Goal: Information Seeking & Learning: Learn about a topic

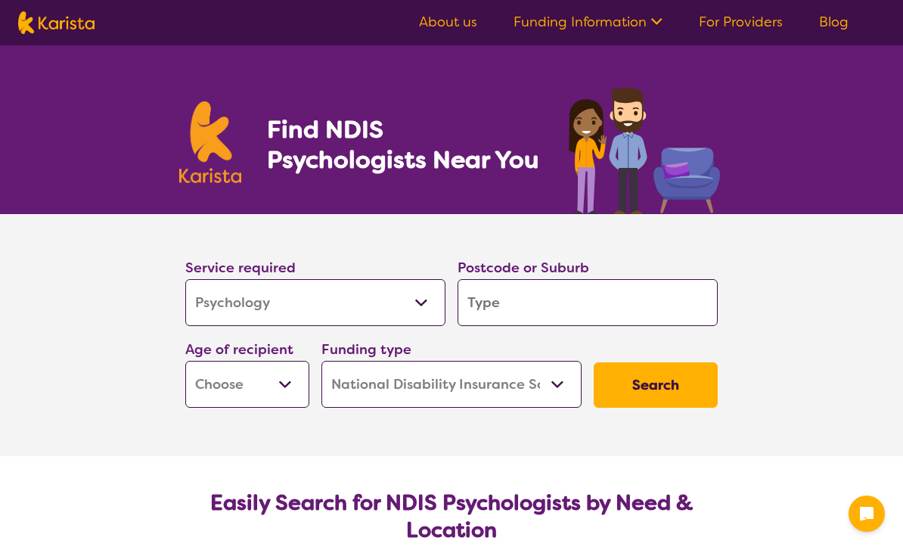
select select "Psychology"
select select "NDIS"
select select "Psychology"
select select "NDIS"
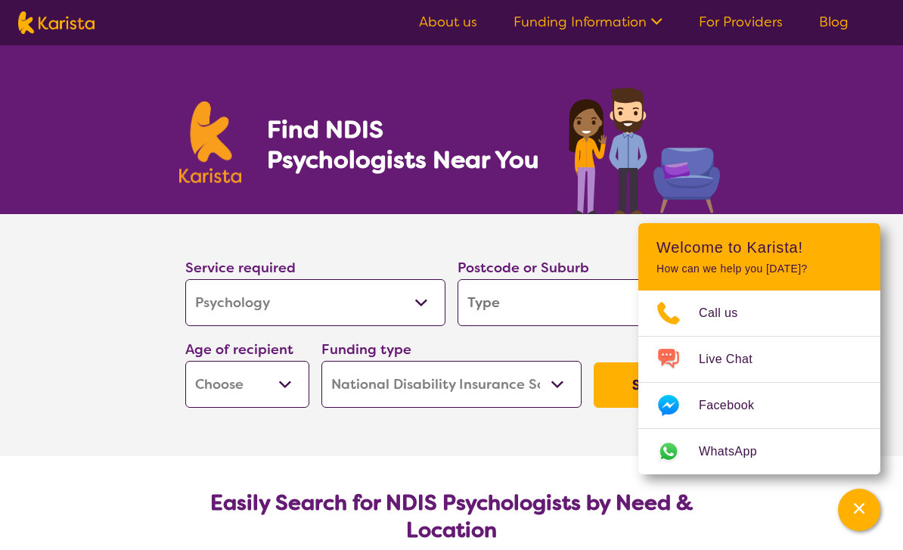
click at [541, 301] on input "search" at bounding box center [588, 302] width 260 height 47
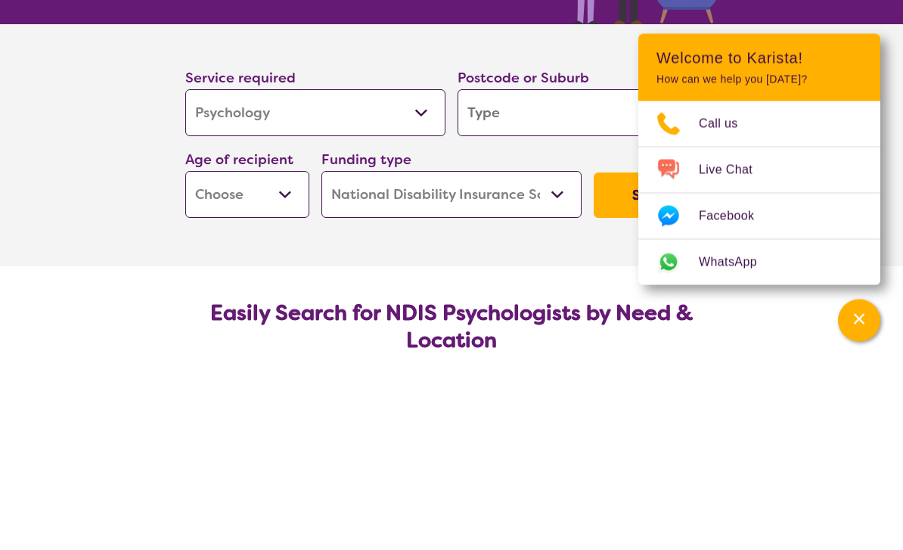
type input "F"
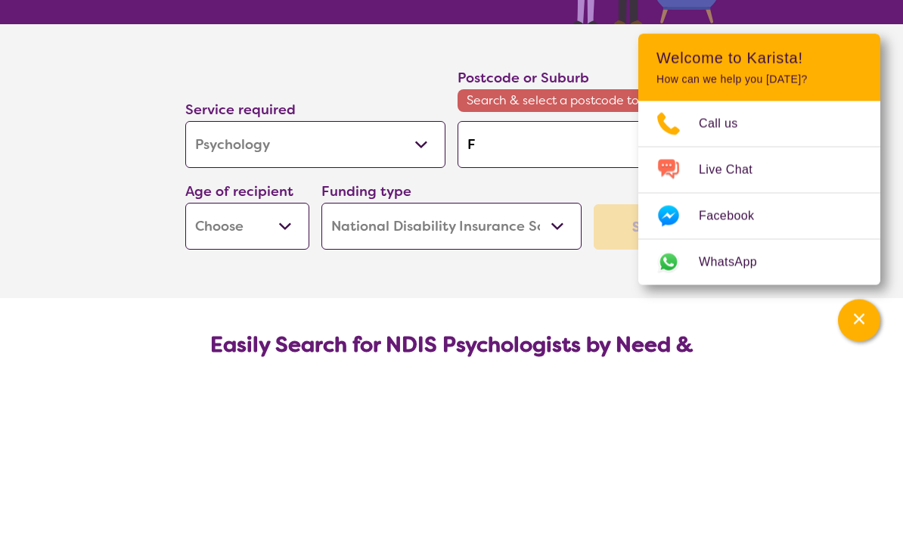
type input "Fo"
type input "Foo"
type input "Foot"
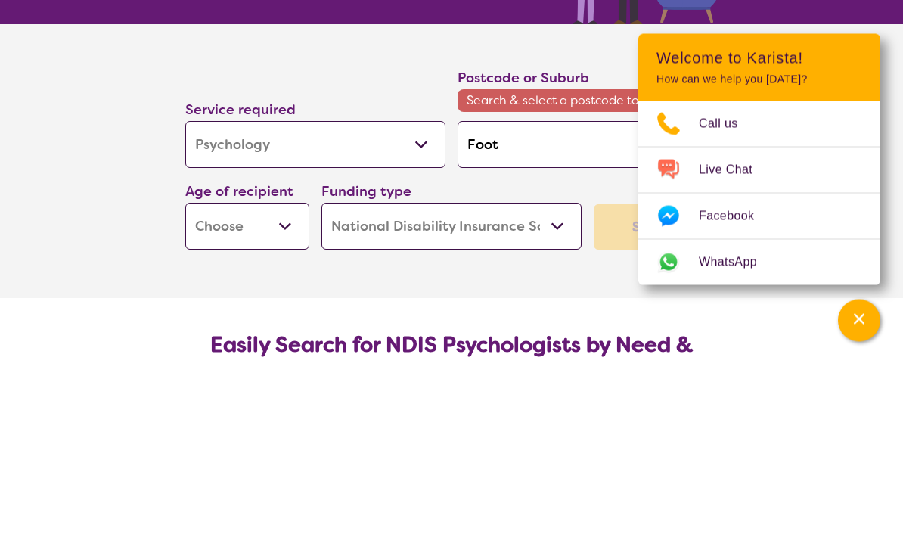
type input "Foot"
type input "Foots"
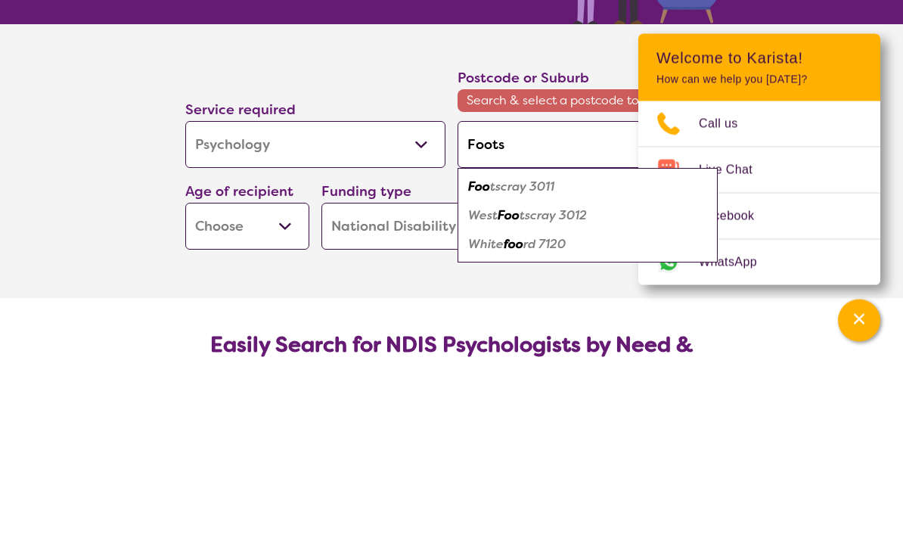
type input "Footsc"
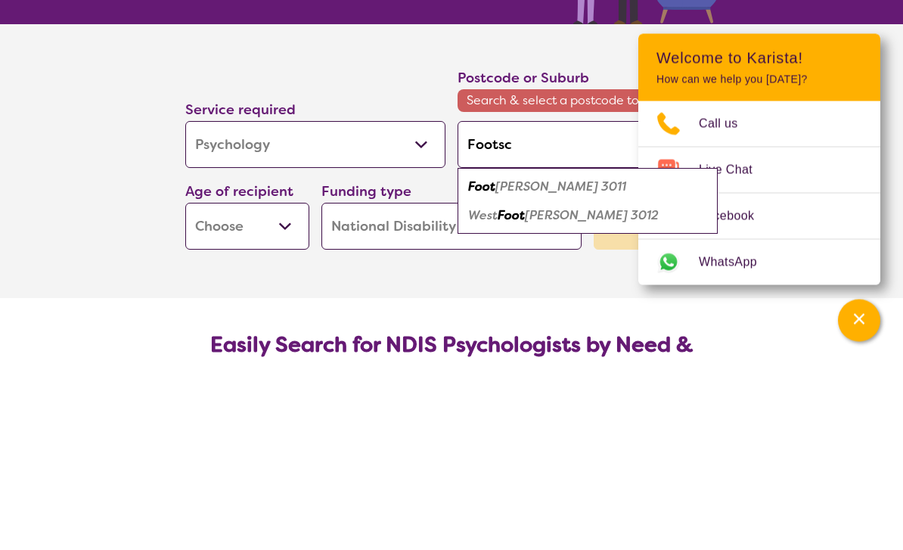
type input "Footscr"
type input "Footscra"
type input "Footscray"
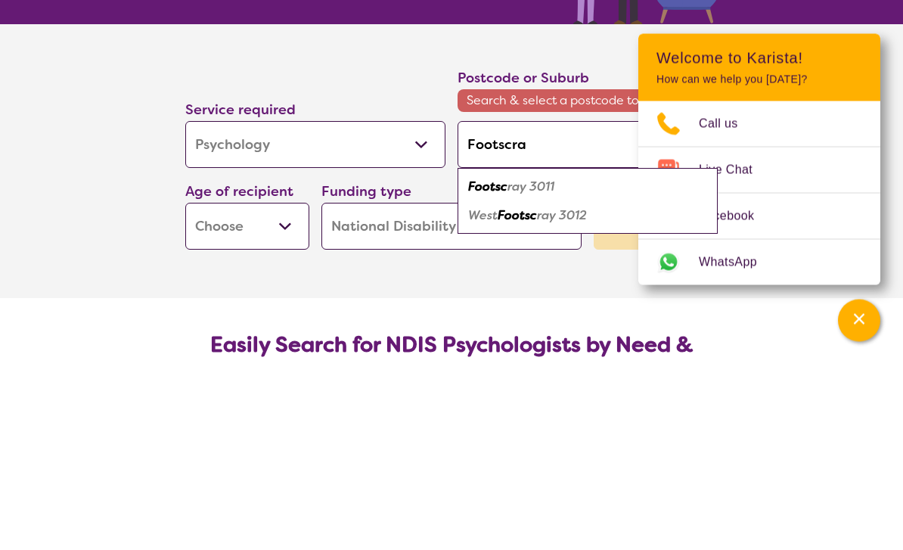
type input "Footscray"
click at [545, 368] on em "3011" at bounding box center [538, 376] width 25 height 16
type input "3011"
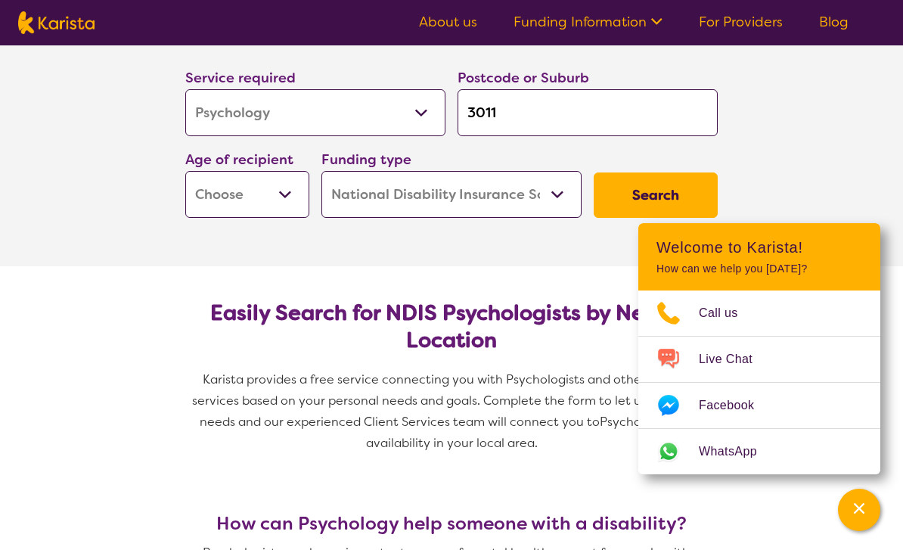
click at [286, 205] on select "Early Childhood - 0 to 9 Child - 10 to 11 Adolescent - 12 to 17 Adult - 18 to 6…" at bounding box center [247, 194] width 124 height 47
select select "AS"
click at [635, 187] on button "Search" at bounding box center [656, 194] width 124 height 45
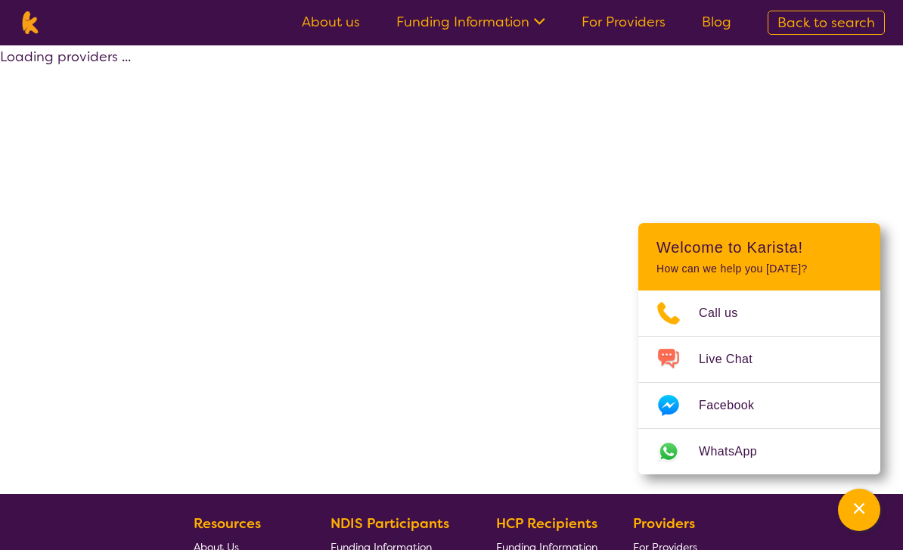
select select "by_score"
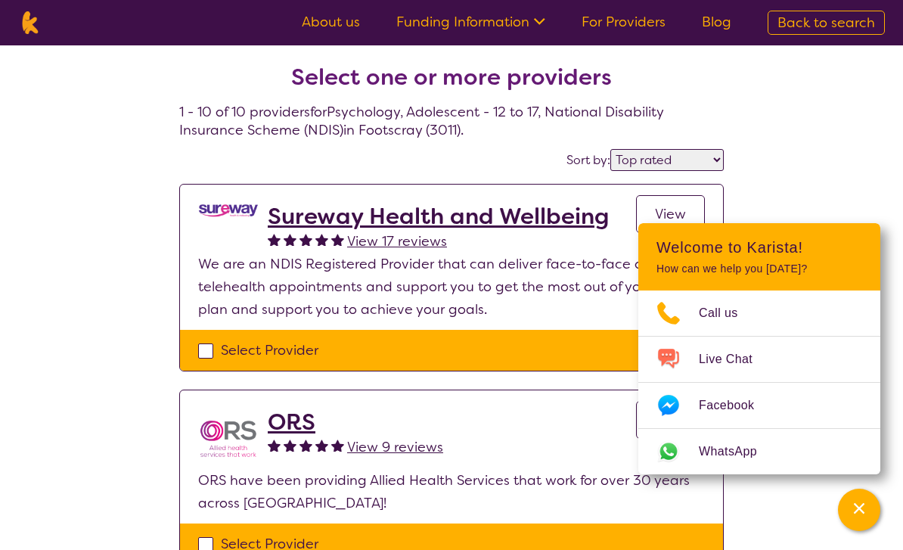
select select "Psychology"
select select "AS"
select select "NDIS"
select select "Psychology"
select select "AS"
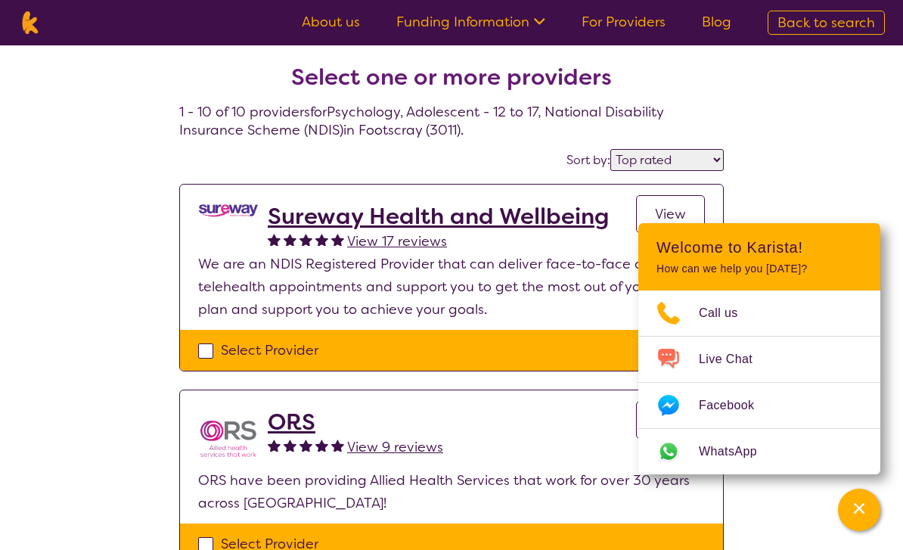
select select "NDIS"
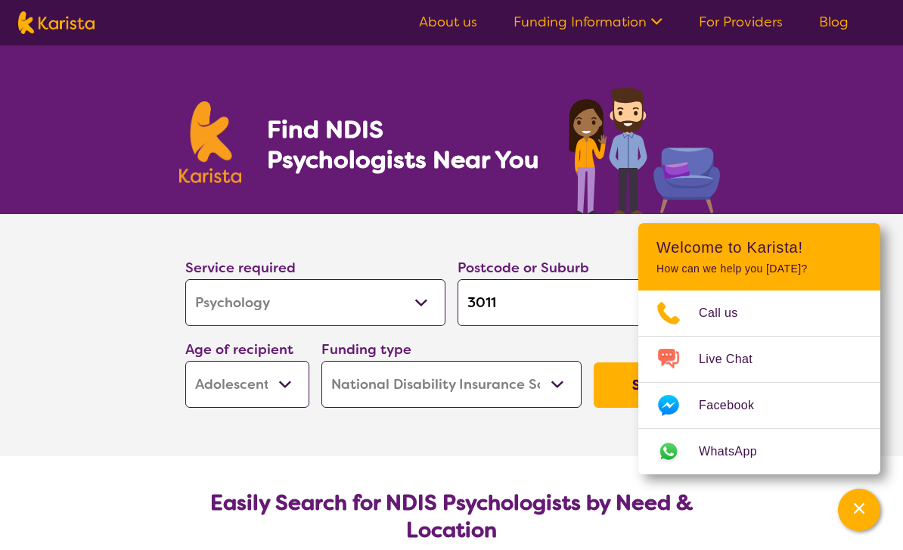
scroll to position [190, 0]
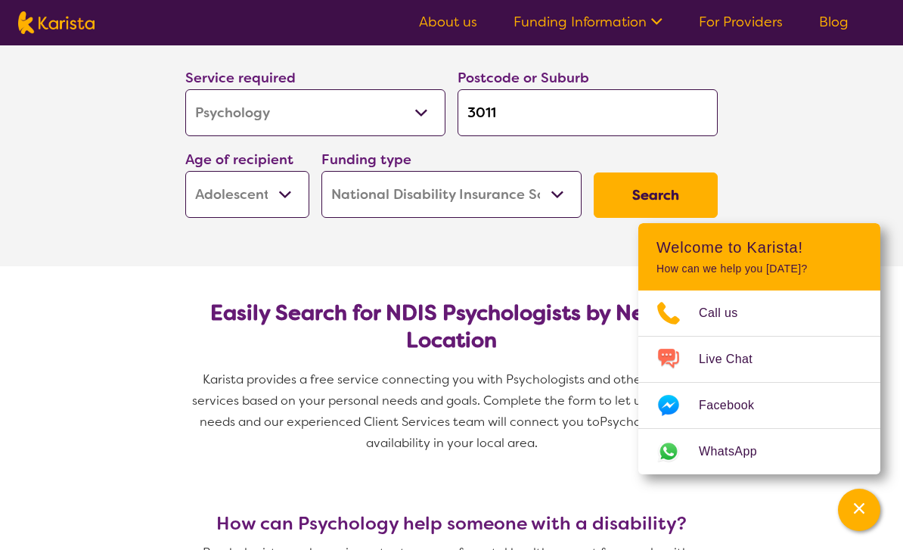
click at [556, 197] on select "Home Care Package (HCP) National Disability Insurance Scheme (NDIS) I don't know" at bounding box center [451, 194] width 260 height 47
select select
click at [675, 193] on button "Search" at bounding box center [656, 194] width 124 height 45
click at [546, 195] on select "Home Care Package (HCP) National Disability Insurance Scheme (NDIS) I don't know" at bounding box center [451, 194] width 260 height 47
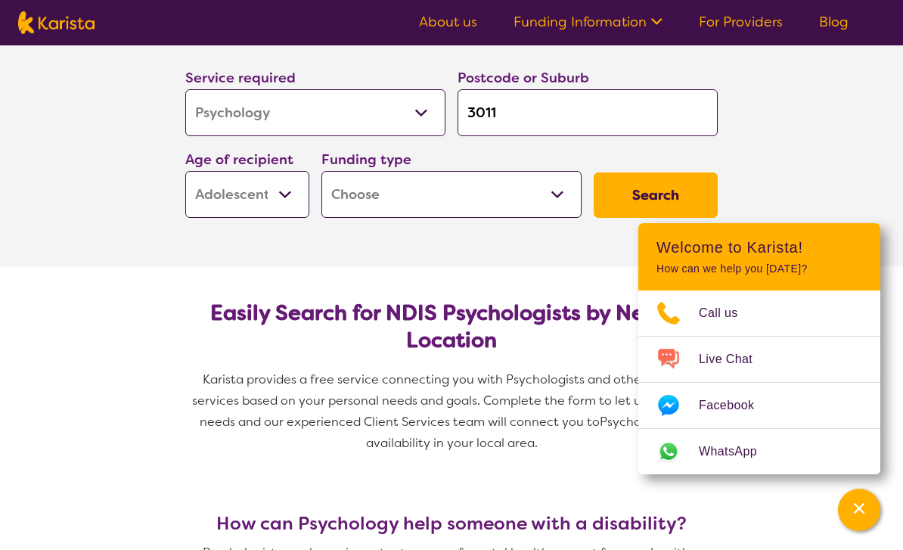
select select "i-don-t-know"
click at [616, 194] on button "Search" at bounding box center [656, 194] width 124 height 45
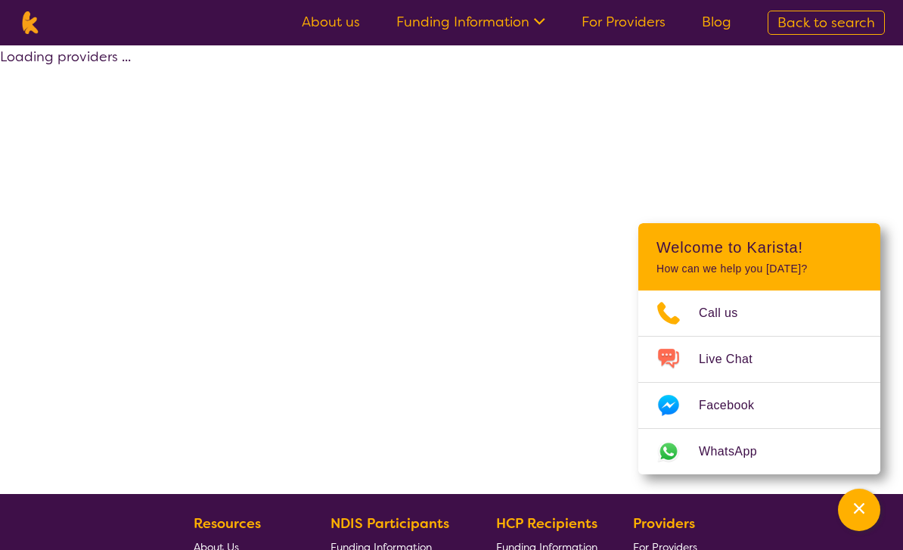
select select "Psychology"
select select "AS"
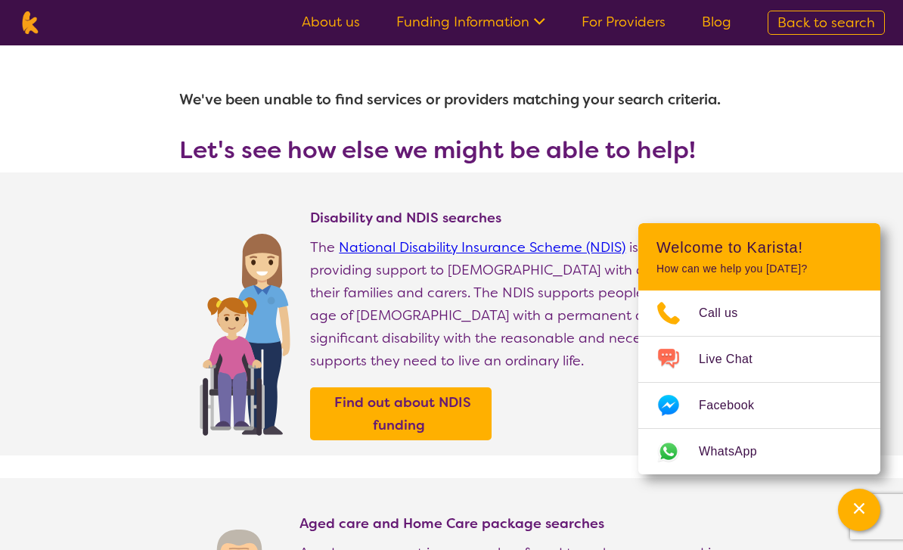
select select "Psychology"
select select "AS"
select select "NDIS"
select select "Psychology"
select select "AS"
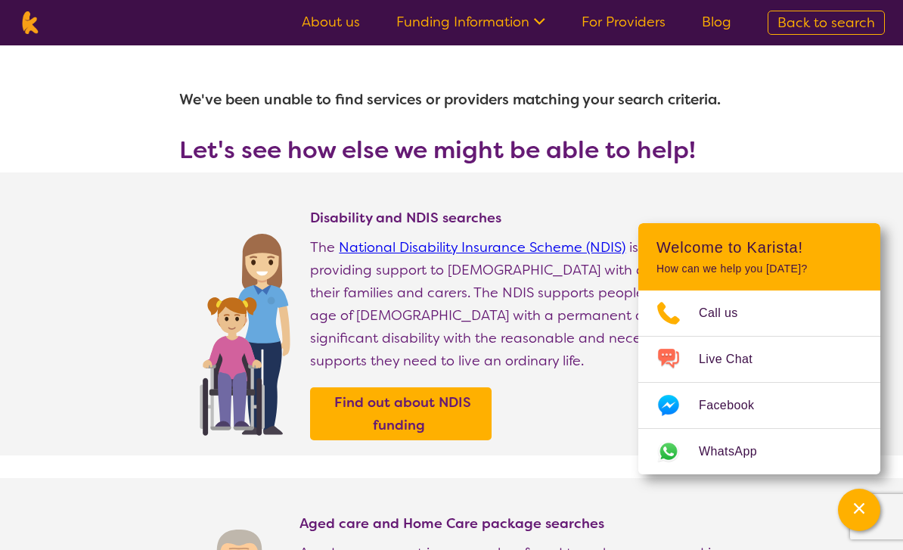
select select "NDIS"
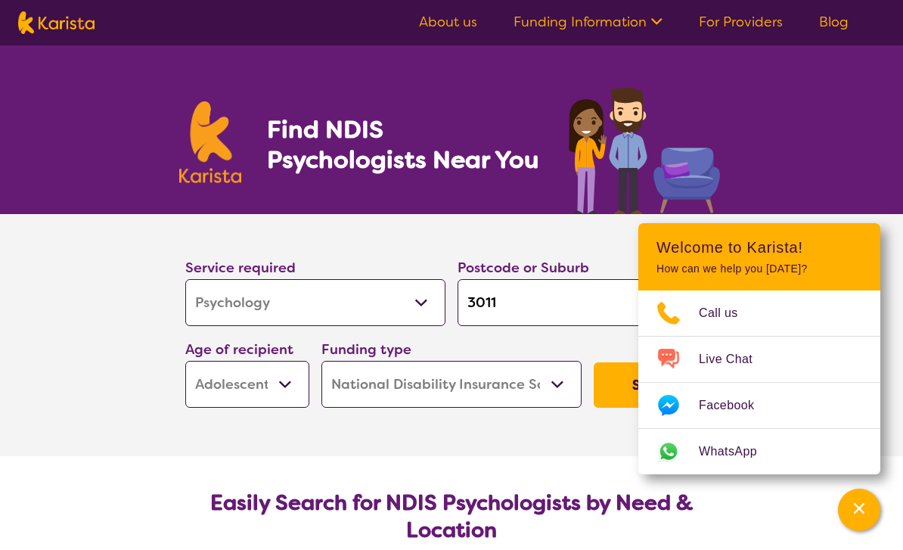
scroll to position [190, 0]
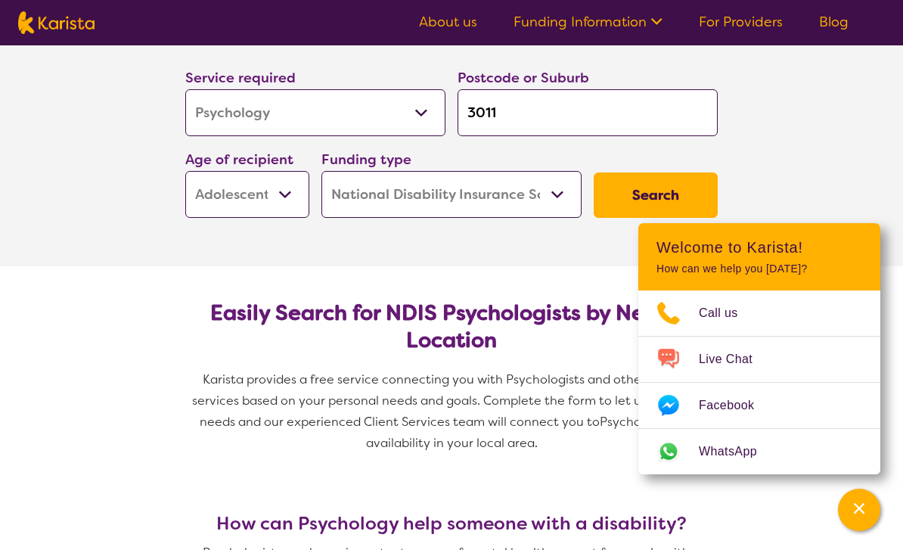
click at [550, 194] on select "Home Care Package (HCP) National Disability Insurance Scheme (NDIS) I don't know" at bounding box center [451, 194] width 260 height 47
click at [657, 192] on button "Search" at bounding box center [656, 194] width 124 height 45
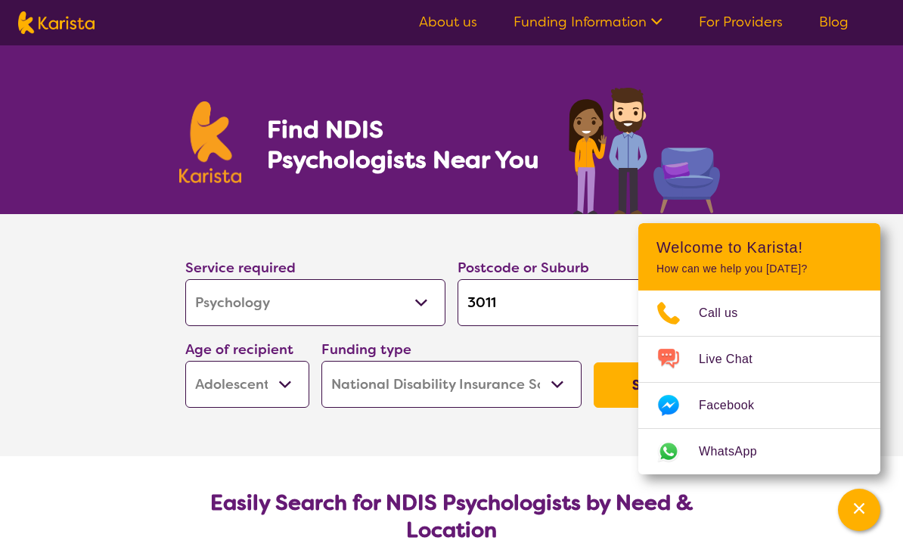
select select "by_score"
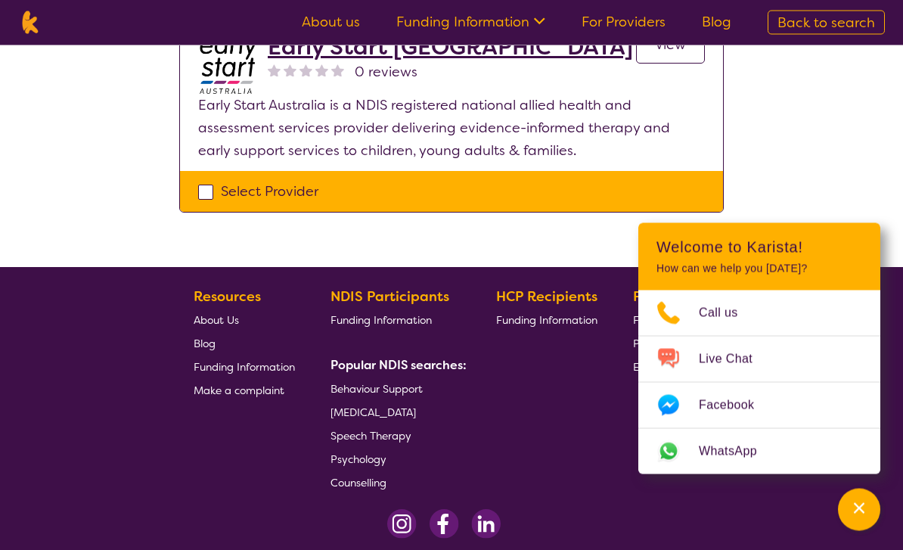
scroll to position [2016, 0]
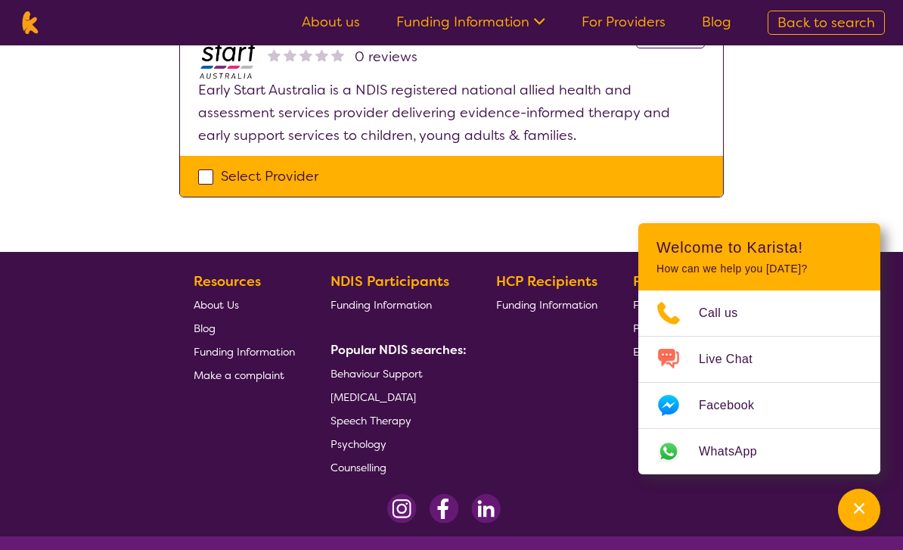
click at [386, 414] on span "Speech Therapy" at bounding box center [371, 421] width 81 height 14
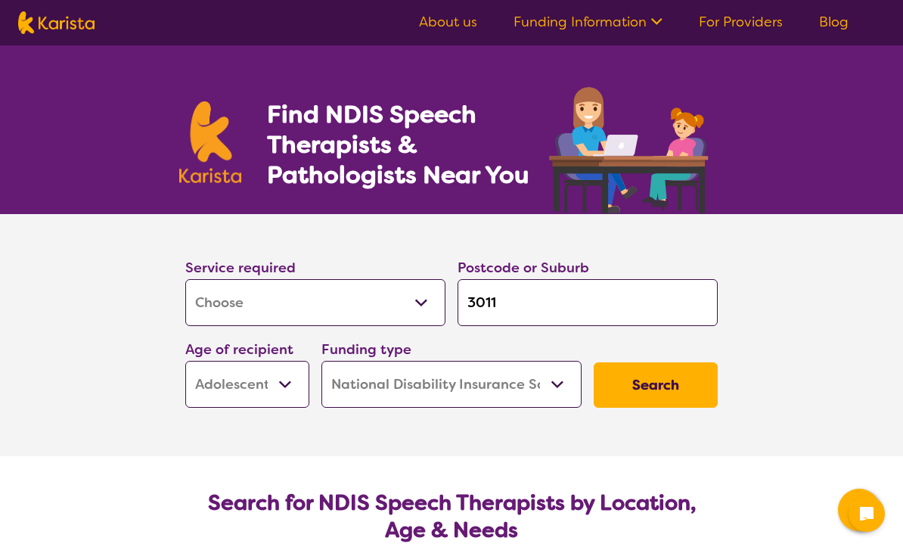
select select "[MEDICAL_DATA]"
select select "AS"
select select "NDIS"
select select "[MEDICAL_DATA]"
select select "AS"
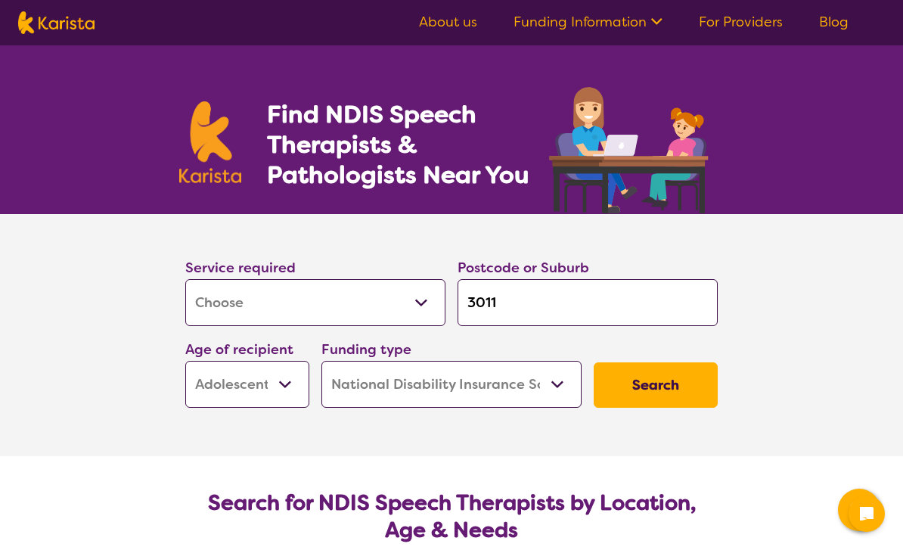
select select "NDIS"
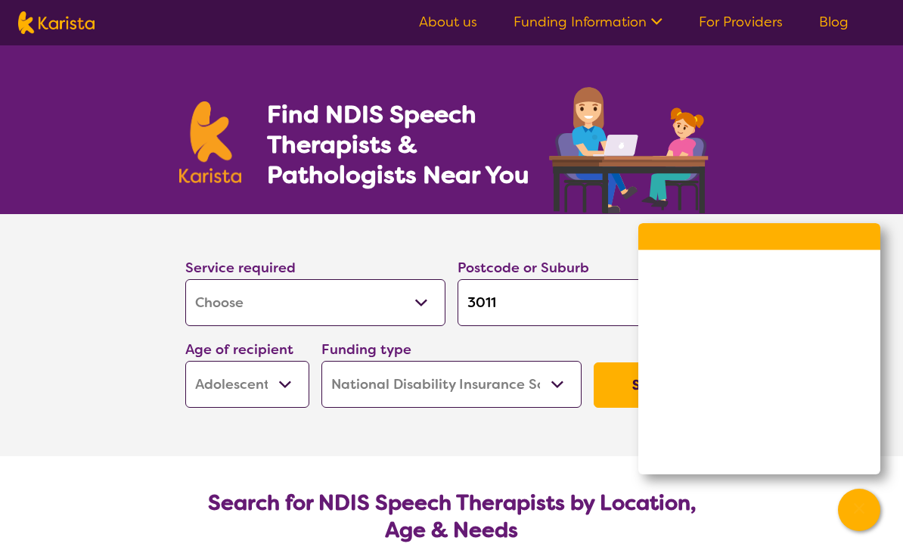
click at [108, 329] on section "Service required Allied Health Assistant Assessment (ADHD or Autism) Behaviour …" at bounding box center [451, 335] width 903 height 242
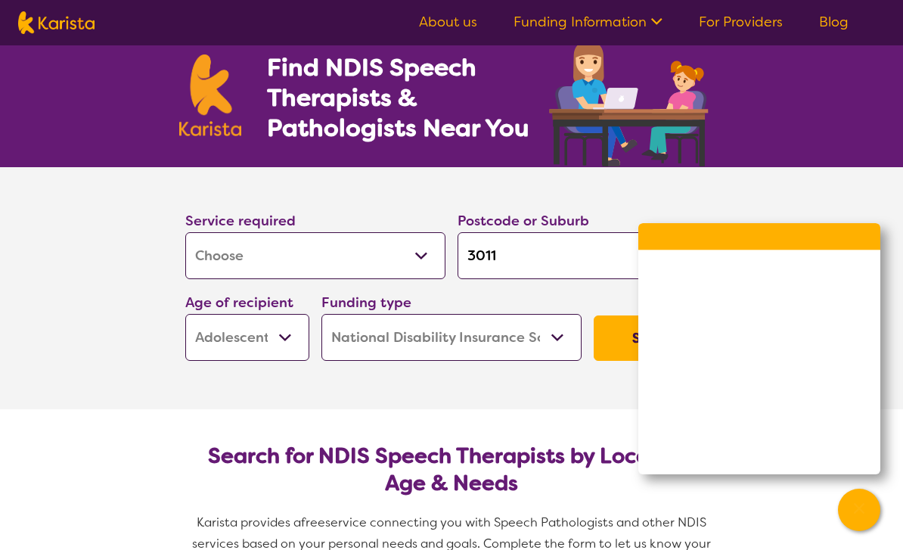
scroll to position [42, 0]
